Goal: Task Accomplishment & Management: Manage account settings

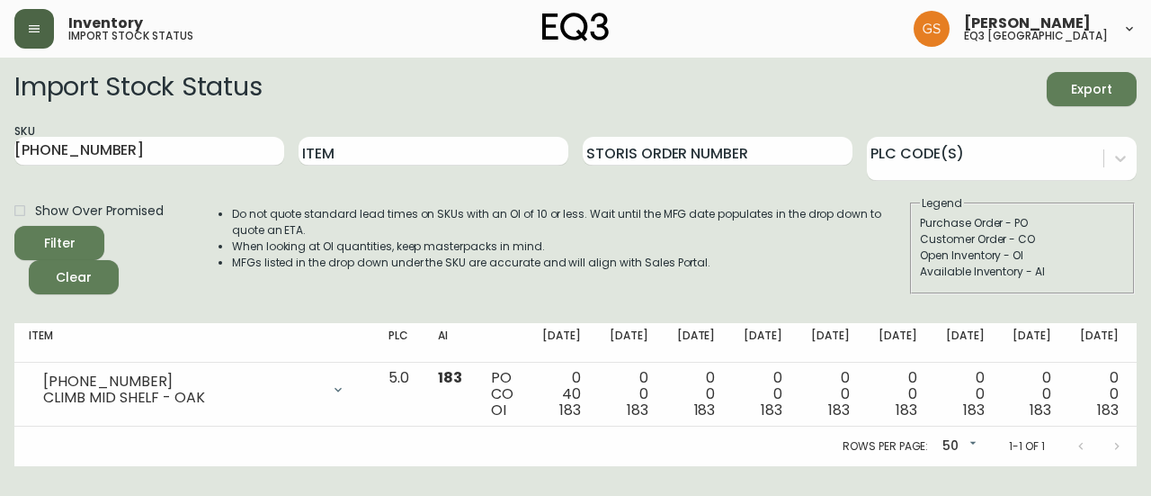
click at [35, 20] on button "button" at bounding box center [34, 29] width 40 height 40
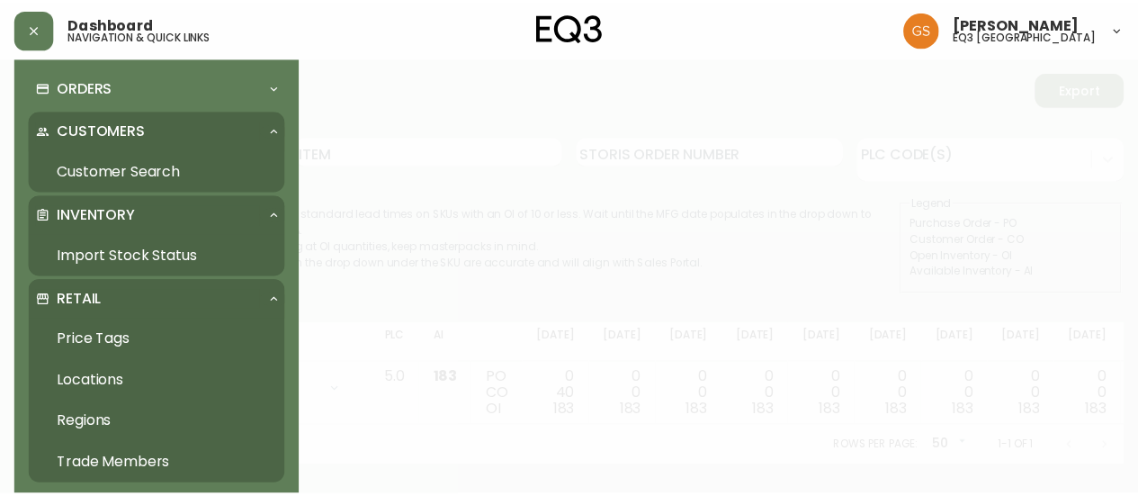
scroll to position [90, 0]
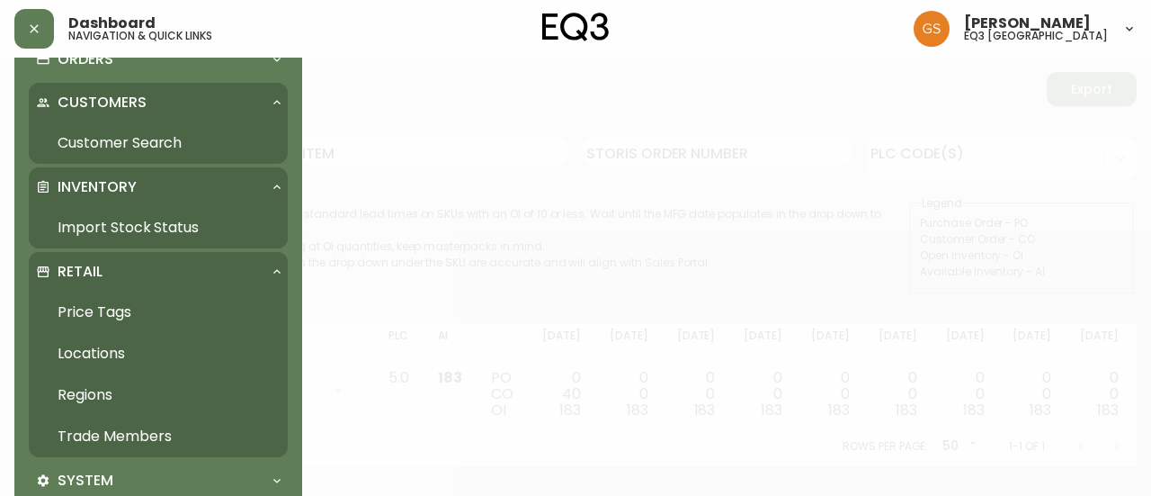
click at [138, 425] on link "Trade Members" at bounding box center [158, 436] width 259 height 41
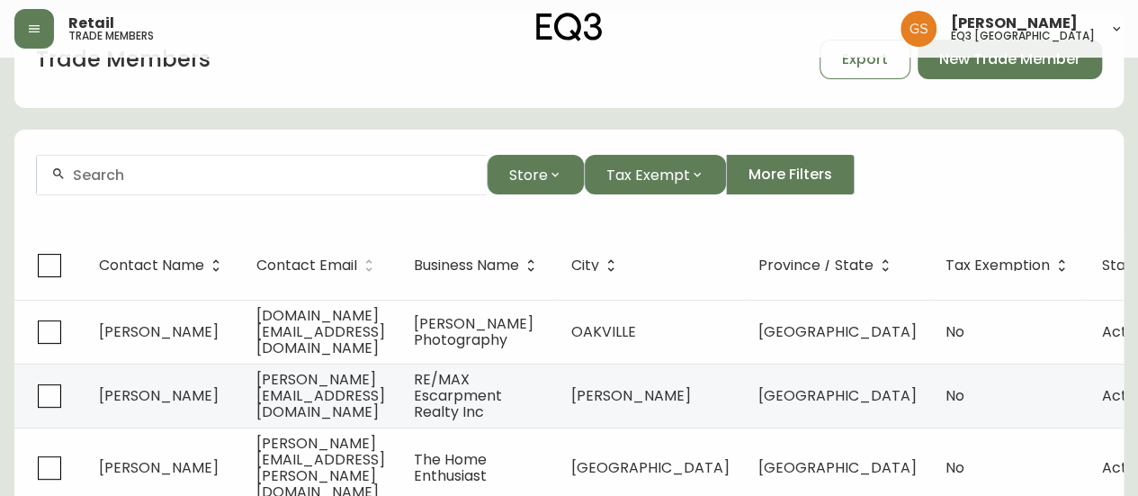
scroll to position [90, 0]
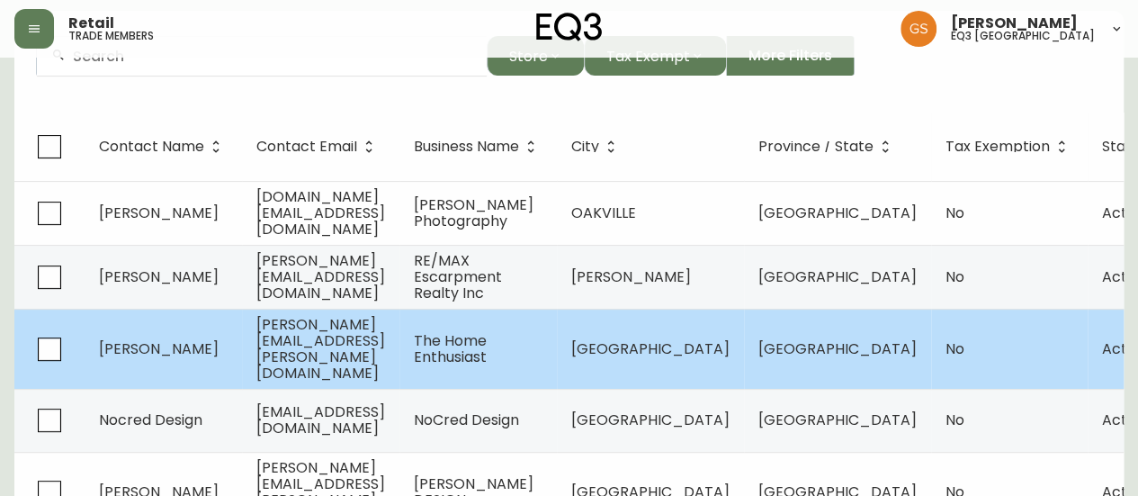
click at [326, 343] on span "[PERSON_NAME][EMAIL_ADDRESS][PERSON_NAME][DOMAIN_NAME]" at bounding box center [320, 348] width 129 height 69
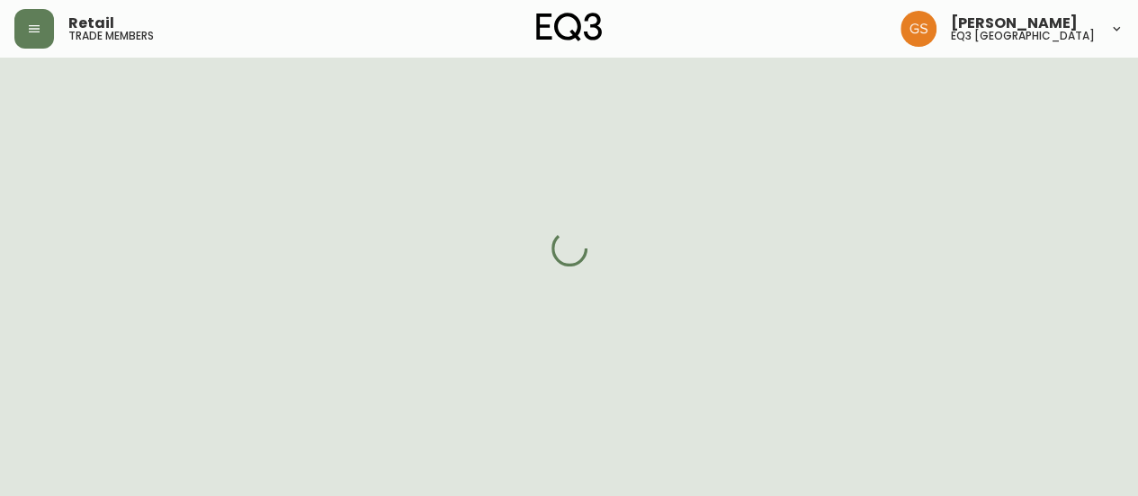
scroll to position [180, 0]
select select "ON"
select select "CA"
select select "CA_EN"
select select "Outreach from a Trade Rep"
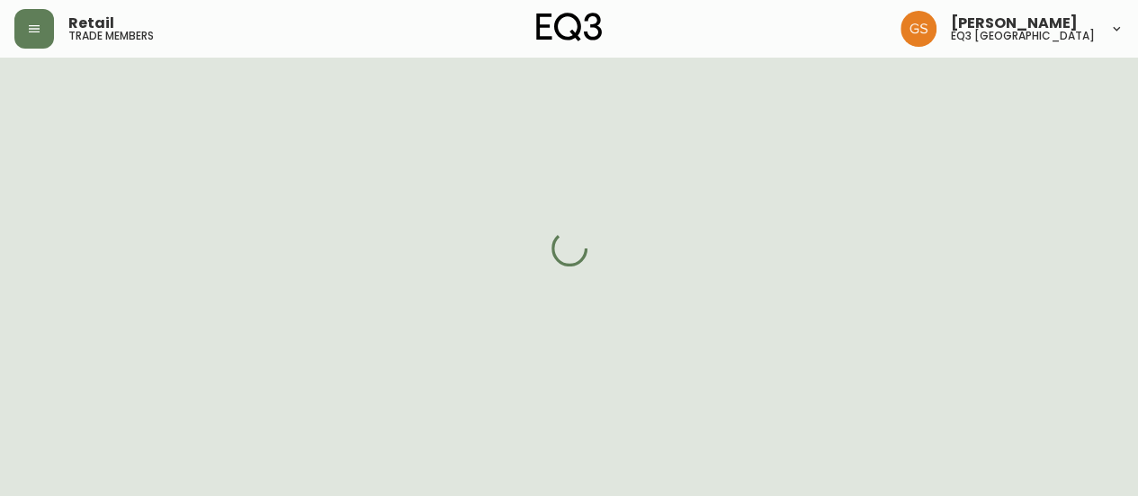
select select "Interior Designer"
select select "cjw10z96q005b6gs00r6w7pwt"
select select "false"
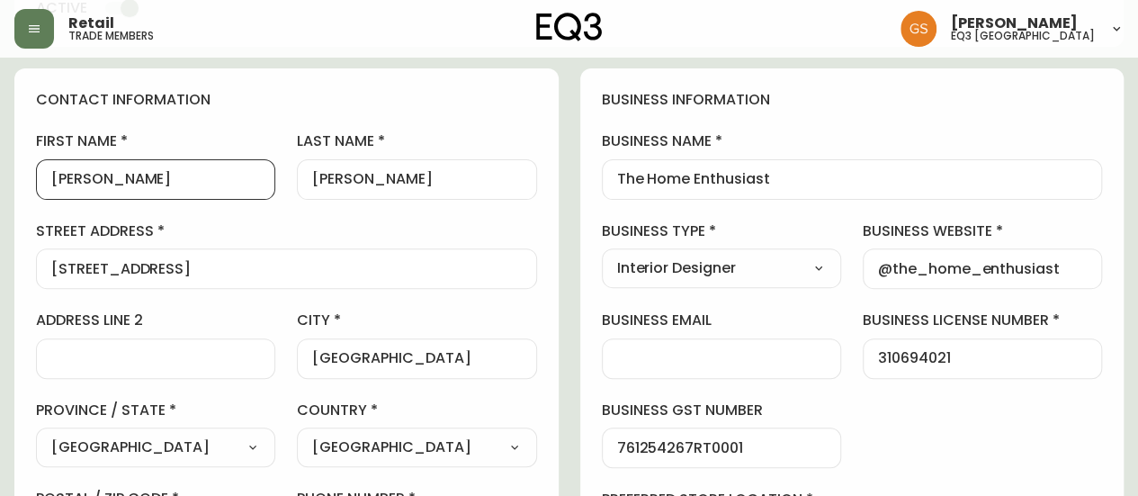
drag, startPoint x: 116, startPoint y: 181, endPoint x: 47, endPoint y: 175, distance: 69.5
click at [47, 175] on div "[PERSON_NAME]" at bounding box center [155, 179] width 239 height 40
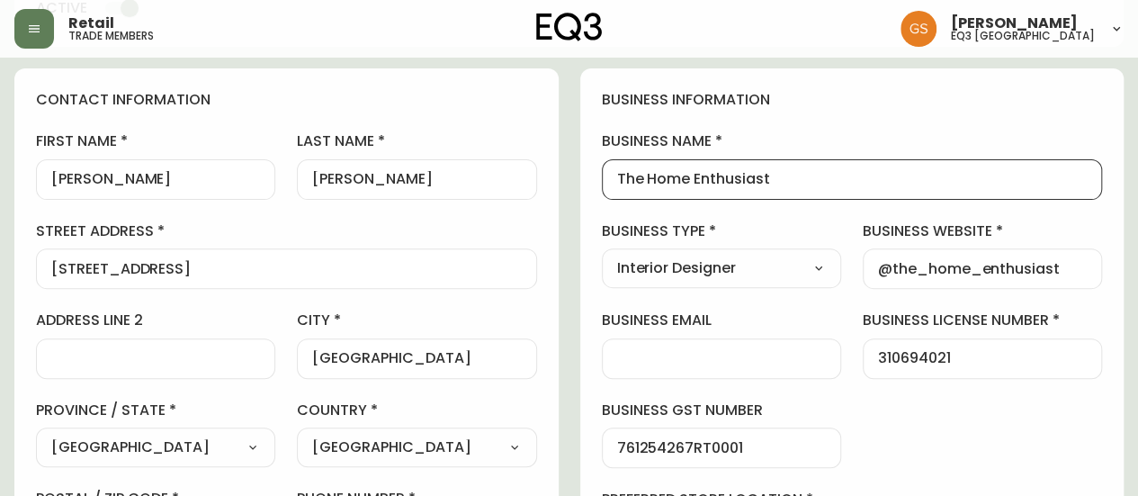
scroll to position [0, 0]
drag, startPoint x: 801, startPoint y: 174, endPoint x: 604, endPoint y: 178, distance: 197.9
click at [604, 178] on div "The Home Enthusiast" at bounding box center [852, 179] width 501 height 40
click at [329, 264] on input "[STREET_ADDRESS]" at bounding box center [286, 268] width 470 height 17
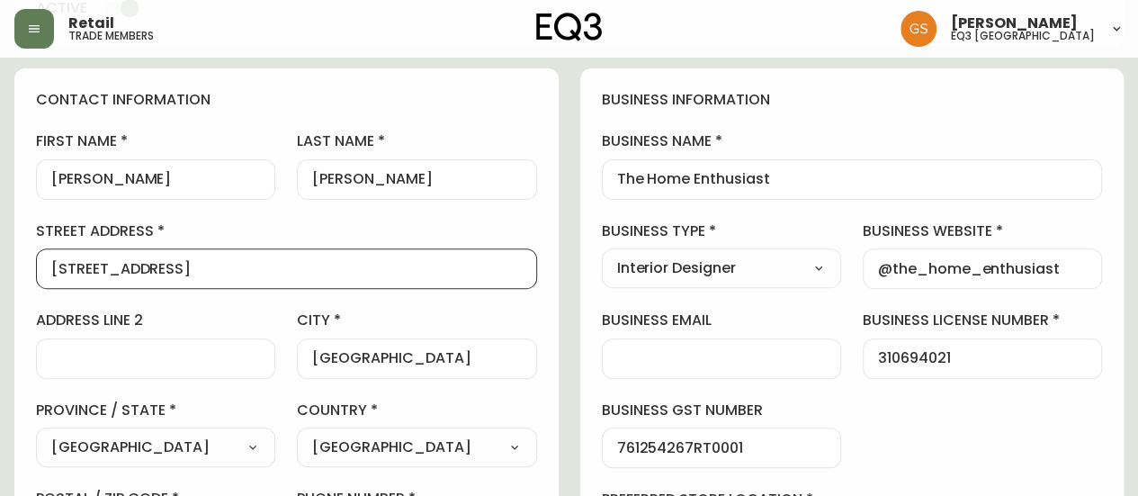
drag, startPoint x: 187, startPoint y: 271, endPoint x: 45, endPoint y: 265, distance: 142.2
click at [45, 265] on div "[STREET_ADDRESS]" at bounding box center [286, 268] width 501 height 40
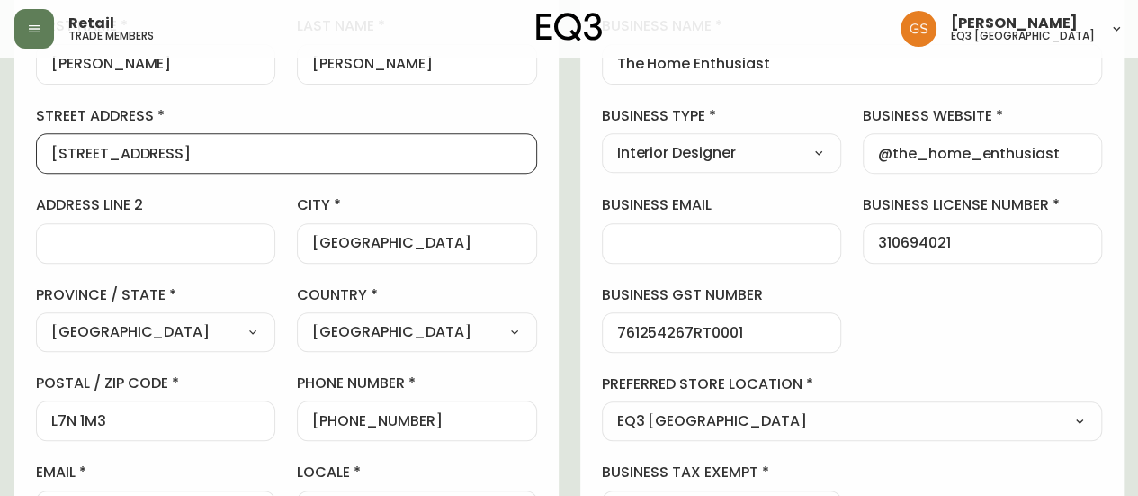
scroll to position [360, 0]
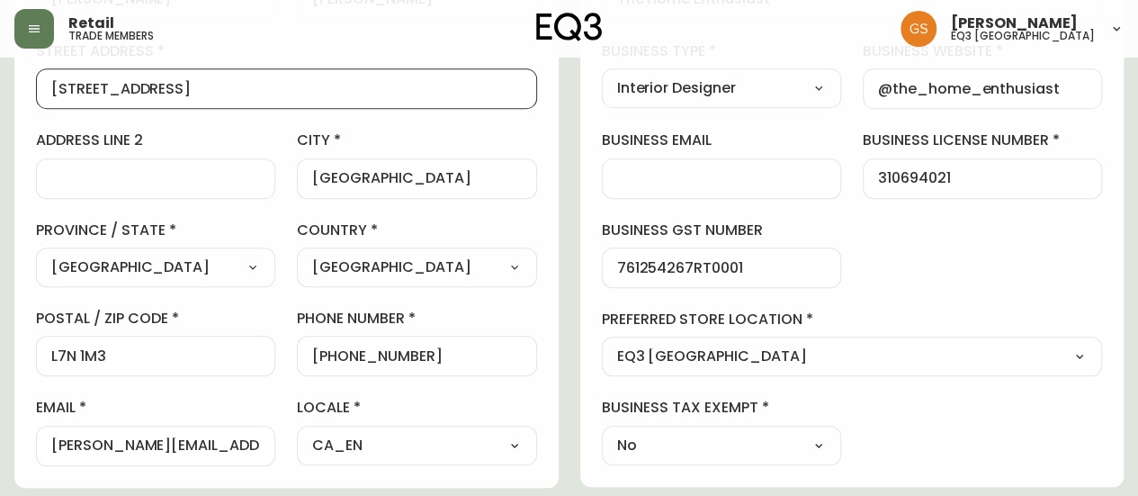
click at [102, 342] on div "L7N 1M3" at bounding box center [155, 355] width 239 height 40
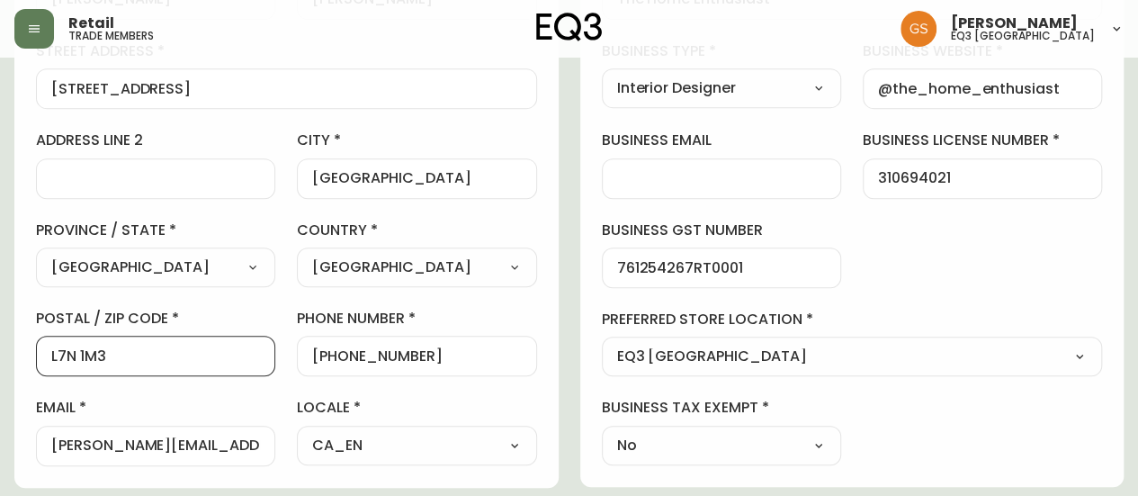
drag, startPoint x: 117, startPoint y: 352, endPoint x: 49, endPoint y: 348, distance: 68.5
click at [49, 348] on div "L7N 1M3" at bounding box center [155, 355] width 239 height 40
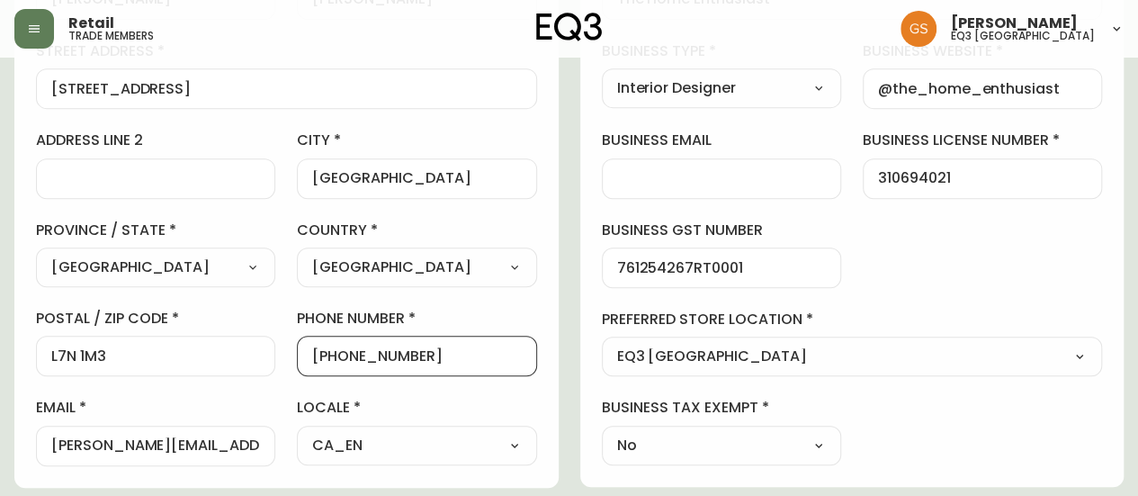
scroll to position [0, 0]
drag, startPoint x: 425, startPoint y: 351, endPoint x: 329, endPoint y: 357, distance: 96.4
click at [329, 357] on input "[PHONE_NUMBER]" at bounding box center [416, 355] width 209 height 17
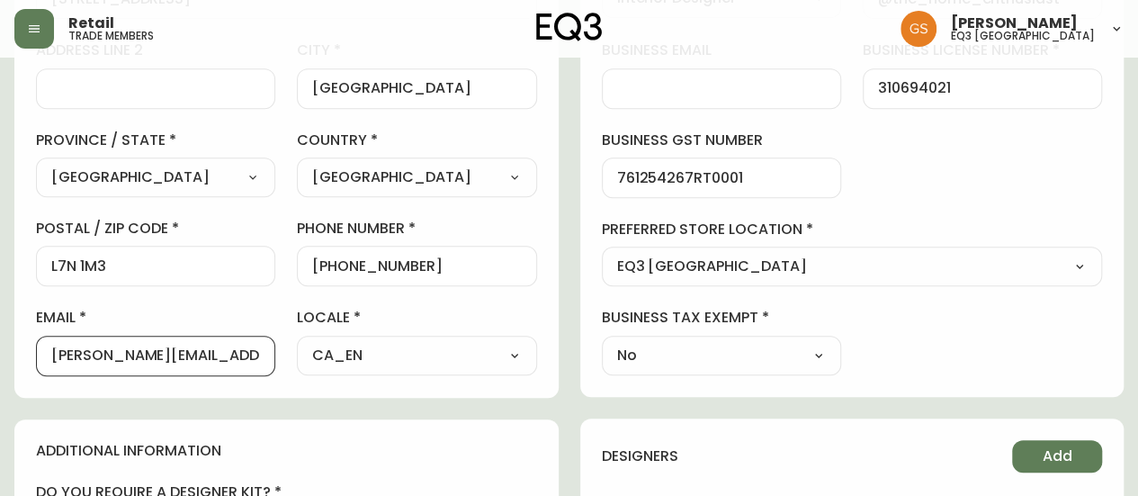
drag, startPoint x: 246, startPoint y: 354, endPoint x: 0, endPoint y: 368, distance: 245.9
click at [0, 368] on main "[PERSON_NAME] Added: [DATE] 9:28 am Delete Save active contact information firs…" at bounding box center [569, 301] width 1138 height 1386
